Goal: Transaction & Acquisition: Purchase product/service

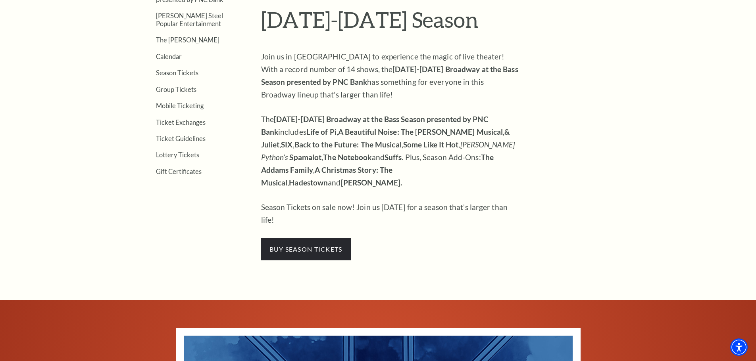
scroll to position [278, 0]
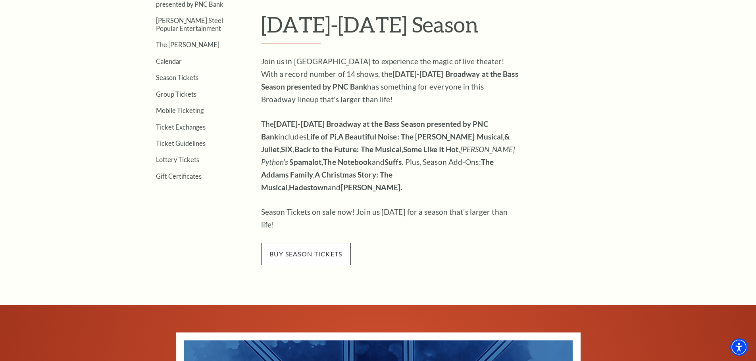
click at [326, 243] on span "buy season tickets" at bounding box center [306, 254] width 90 height 22
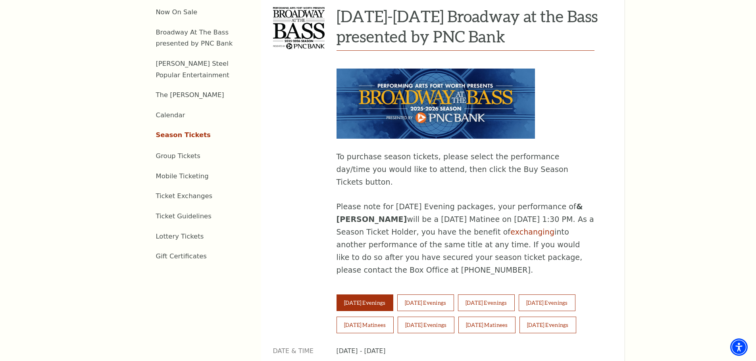
scroll to position [476, 0]
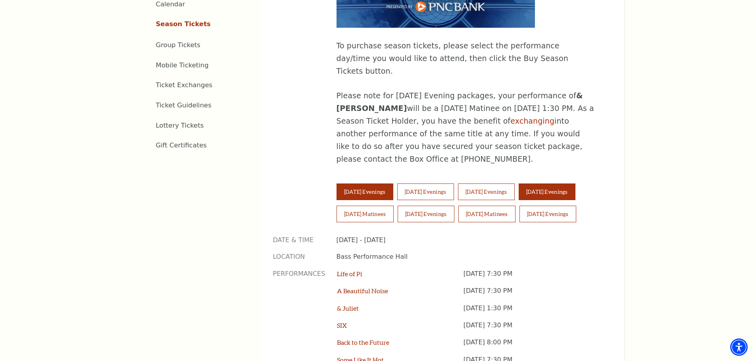
click at [569, 184] on button "Friday Evenings" at bounding box center [546, 192] width 57 height 17
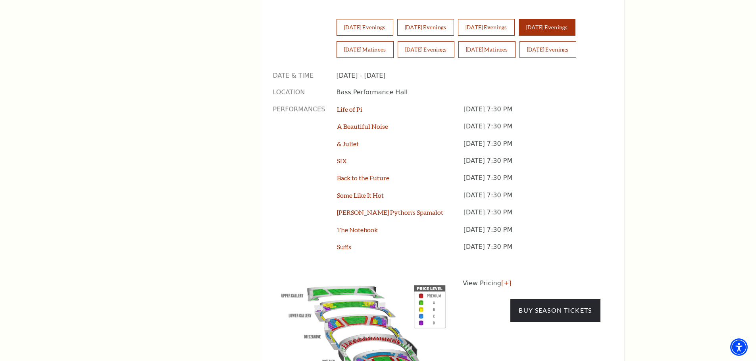
scroll to position [635, 0]
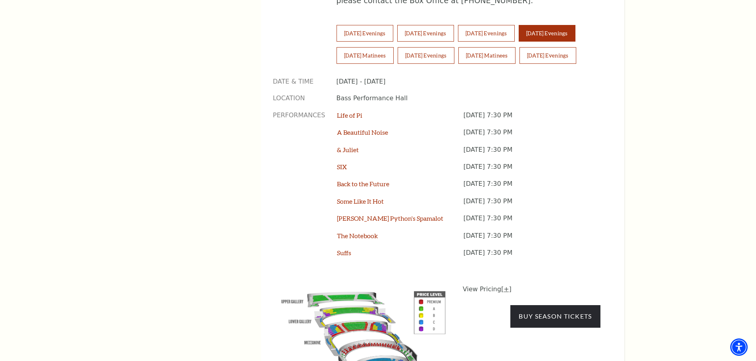
click at [505, 286] on link "[+]" at bounding box center [506, 290] width 10 height 8
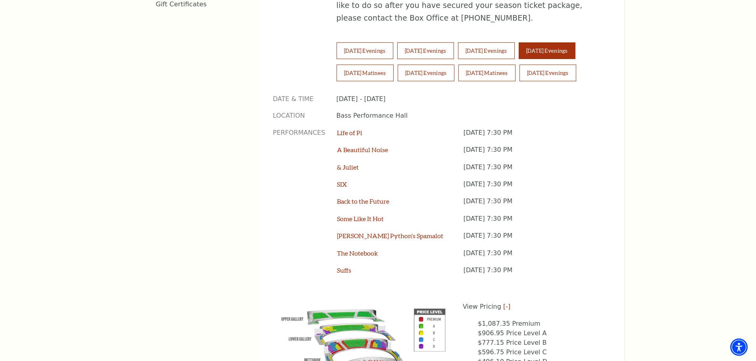
scroll to position [595, 0]
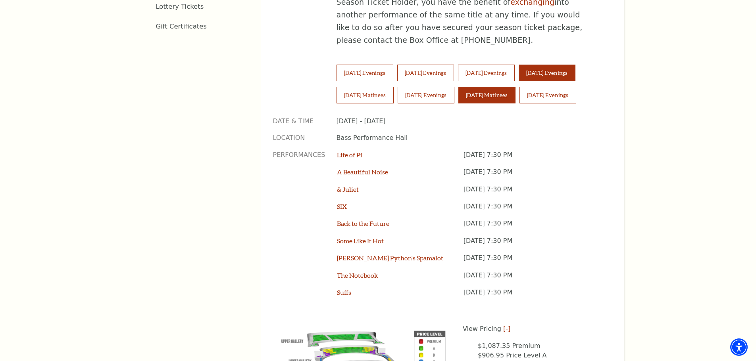
click at [482, 87] on button "Sunday Matinees" at bounding box center [486, 95] width 57 height 17
